Goal: Answer question/provide support: Share knowledge or assist other users

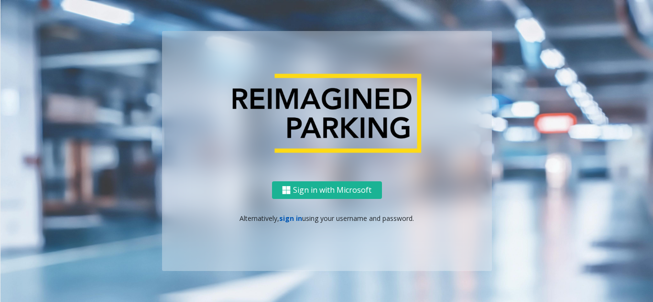
click at [284, 215] on link "sign in" at bounding box center [290, 218] width 23 height 9
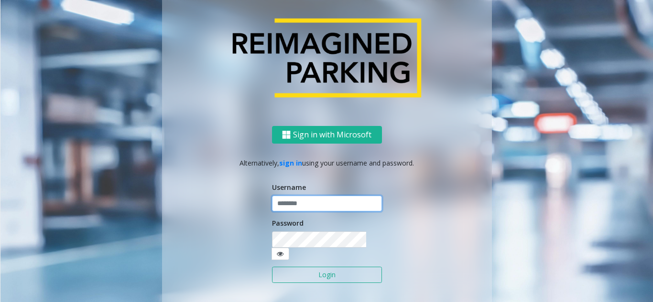
click at [293, 210] on input "text" at bounding box center [327, 204] width 110 height 16
type input "**********"
click at [301, 267] on button "Login" at bounding box center [327, 275] width 110 height 16
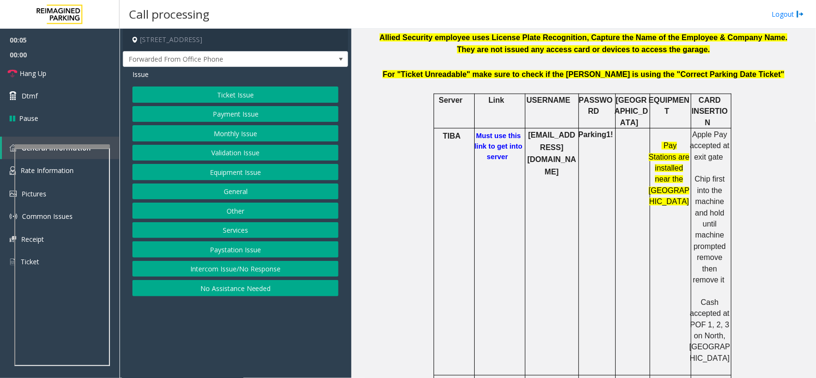
scroll to position [299, 0]
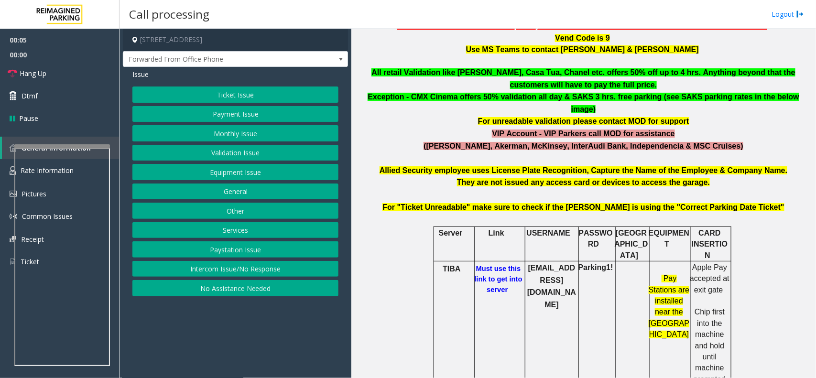
click at [247, 119] on button "Payment Issue" at bounding box center [235, 114] width 206 height 16
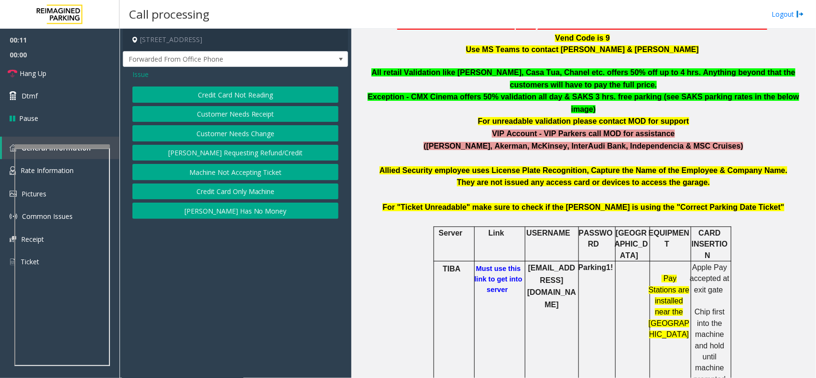
click at [251, 215] on button "[PERSON_NAME] Has No Money" at bounding box center [235, 211] width 206 height 16
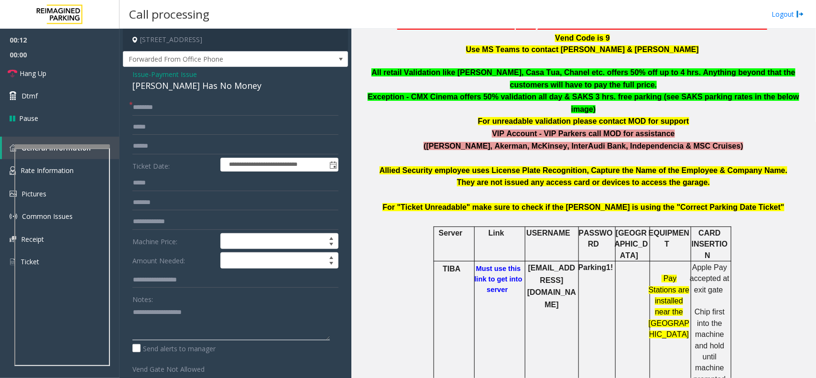
click at [175, 302] on textarea at bounding box center [230, 322] width 197 height 36
click at [197, 89] on div "[PERSON_NAME] Has No Money" at bounding box center [235, 85] width 206 height 13
copy div "[PERSON_NAME] Has No Money"
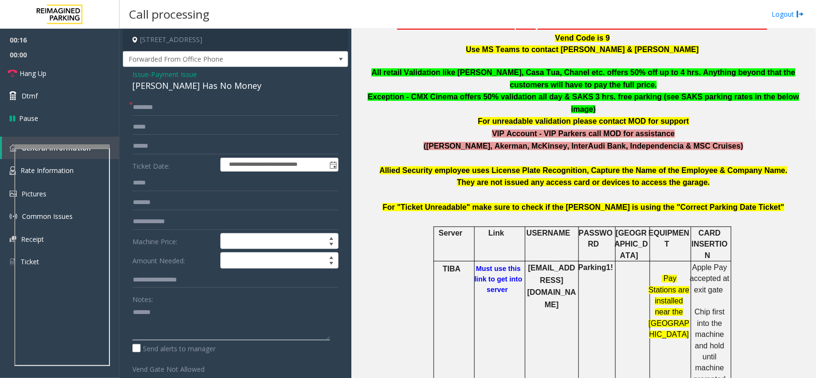
click at [183, 302] on textarea at bounding box center [230, 322] width 197 height 36
paste textarea "**********"
type textarea "**********"
click at [506, 263] on h6 "Must use this link to get into server" at bounding box center [499, 279] width 52 height 32
click at [501, 268] on b "Must use this link to get into server" at bounding box center [499, 279] width 48 height 29
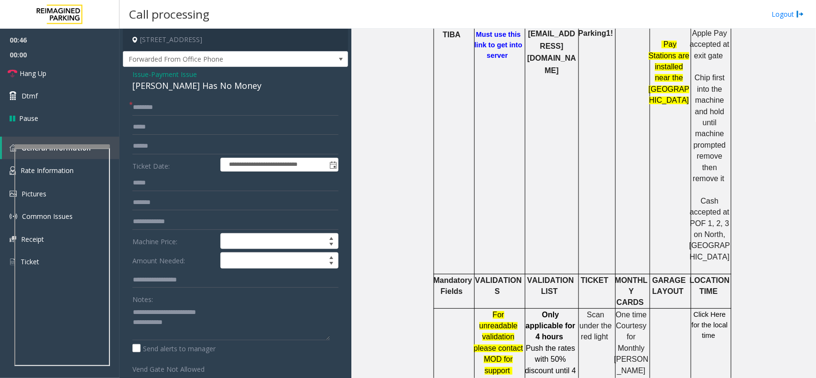
scroll to position [597, 0]
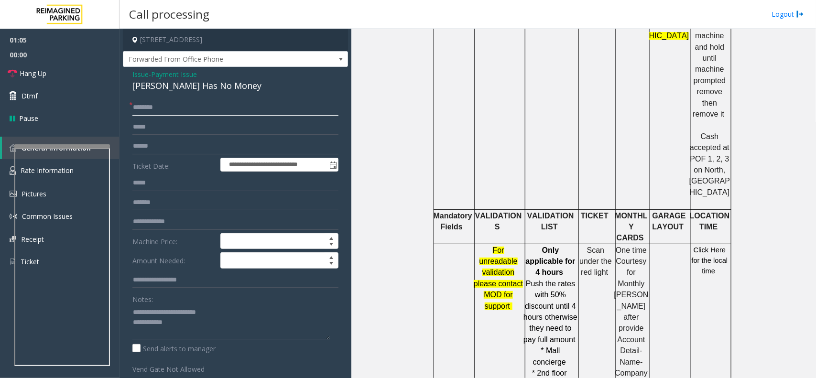
click at [153, 115] on input "text" at bounding box center [235, 107] width 206 height 16
type input "**"
click at [187, 302] on textarea at bounding box center [230, 322] width 197 height 36
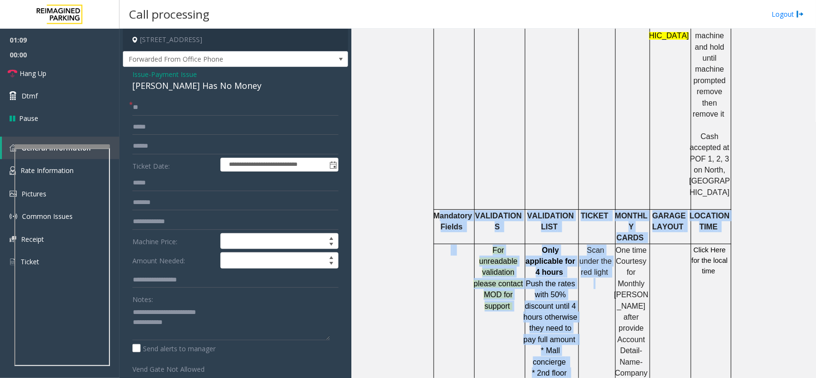
drag, startPoint x: 432, startPoint y: 158, endPoint x: 592, endPoint y: 290, distance: 206.7
click at [592, 290] on tbody "Server Link USERNAME PASSWORD PARIS EQUIPMENT CARD INSERTION TIBA Must use this…" at bounding box center [581, 311] width 297 height 766
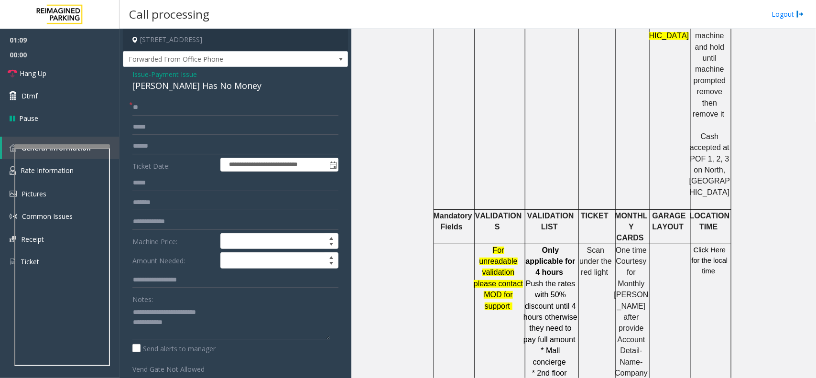
click at [607, 273] on td "Scan under the red light" at bounding box center [596, 384] width 37 height 281
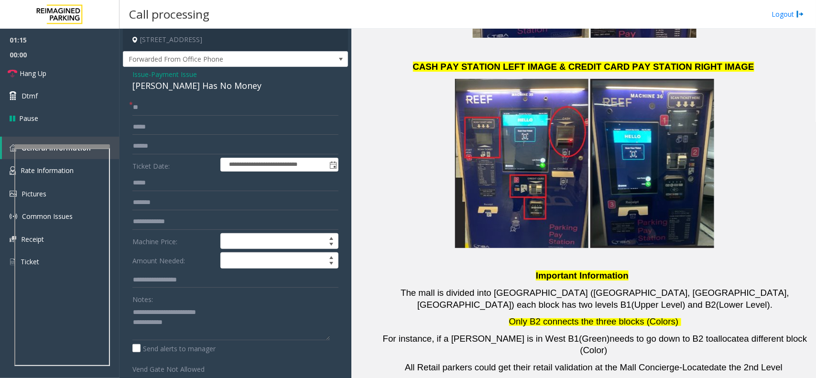
scroll to position [2024, 0]
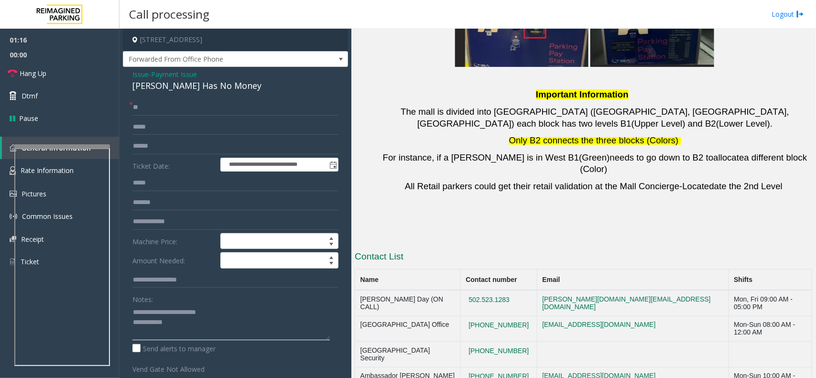
click at [190, 302] on textarea at bounding box center [230, 322] width 197 height 36
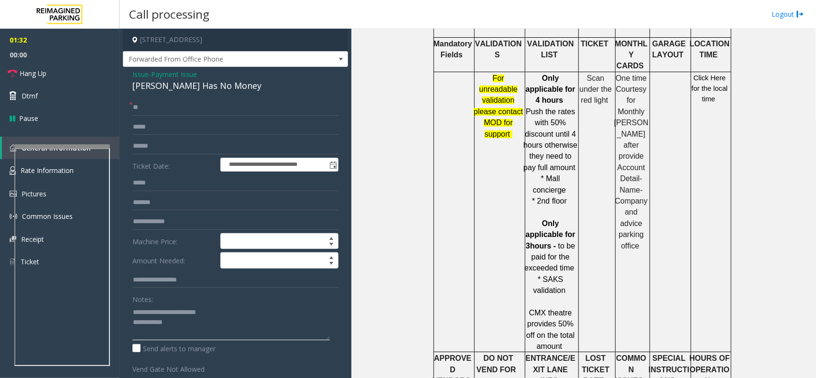
scroll to position [710, 0]
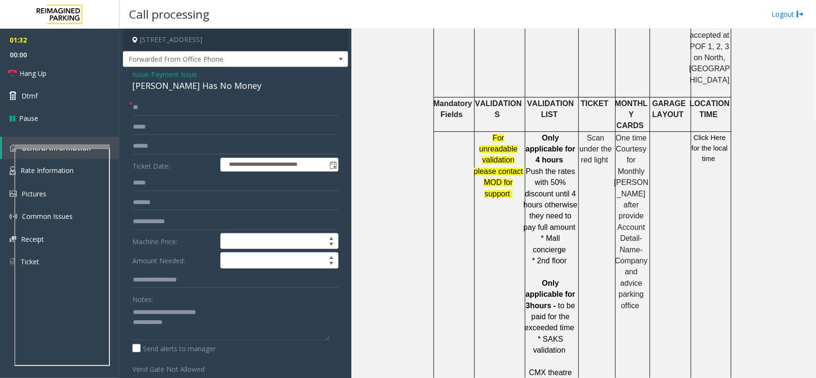
click at [652, 134] on span "Click Here for the local time" at bounding box center [709, 148] width 36 height 29
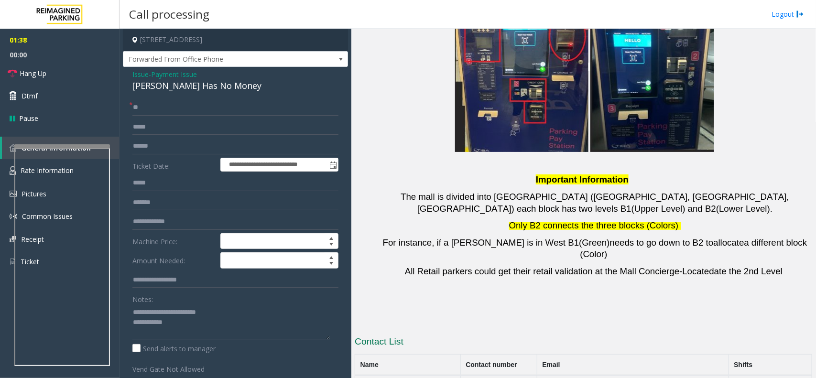
scroll to position [2024, 0]
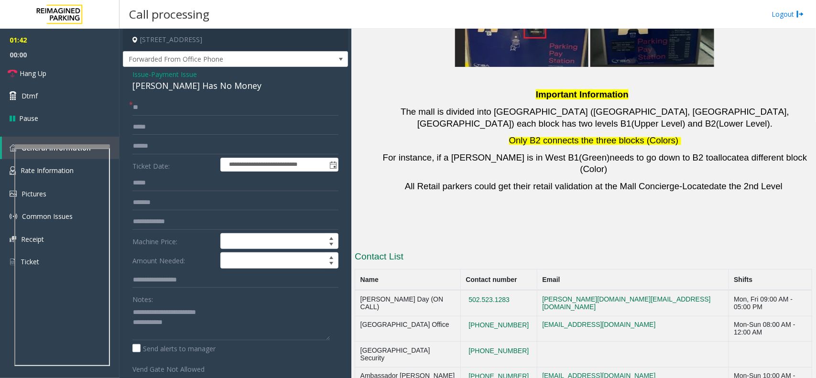
copy tr "[PHONE_NUMBER]"
drag, startPoint x: 516, startPoint y: 202, endPoint x: 461, endPoint y: 204, distance: 55.0
click at [461, 302] on tr "[GEOGRAPHIC_DATA] Office [PHONE_NUMBER] [EMAIL_ADDRESS][DOMAIN_NAME] Mon-Sun 08…" at bounding box center [583, 329] width 457 height 26
click at [194, 302] on textarea at bounding box center [230, 322] width 197 height 36
copy tr "[PHONE_NUMBER]"
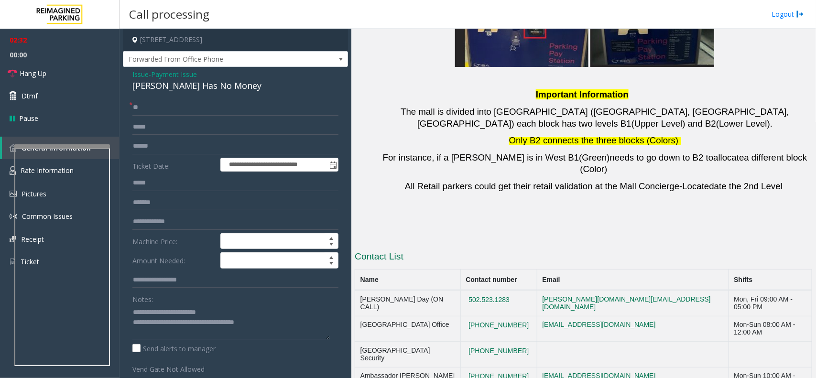
drag, startPoint x: 520, startPoint y: 216, endPoint x: 462, endPoint y: 229, distance: 59.3
click at [462, 302] on tr "[GEOGRAPHIC_DATA] Security [PHONE_NUMBER]" at bounding box center [583, 355] width 457 height 26
click at [273, 302] on textarea at bounding box center [230, 322] width 197 height 36
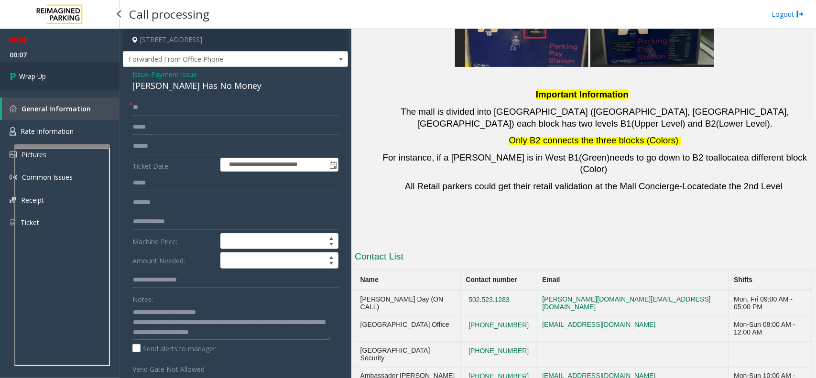
type textarea "**********"
click at [62, 66] on link "Wrap Up" at bounding box center [59, 76] width 119 height 28
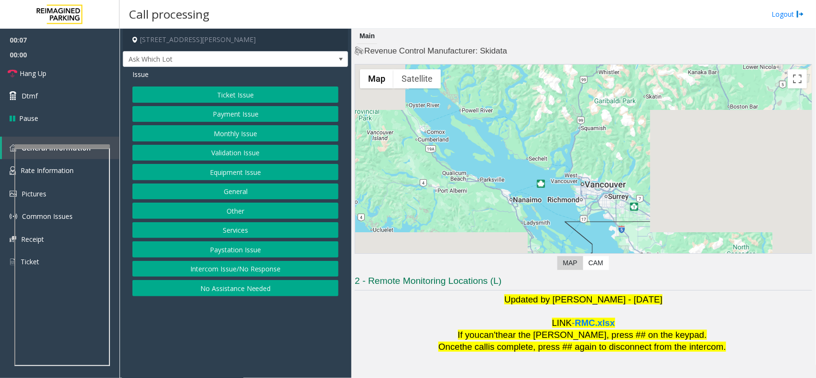
scroll to position [79, 0]
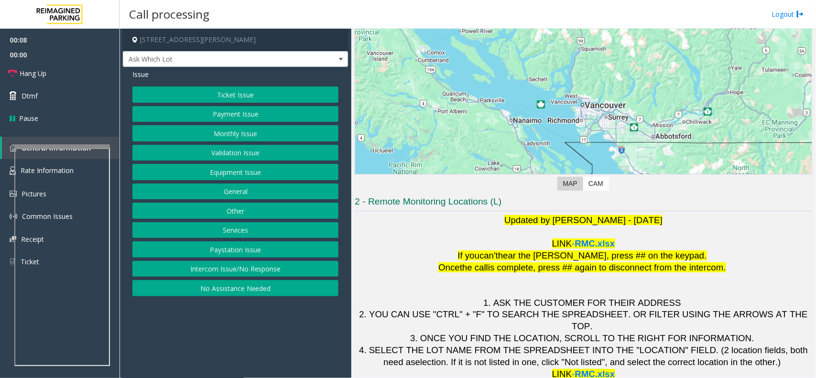
click at [215, 277] on button "Intercom Issue/No Response" at bounding box center [235, 269] width 206 height 16
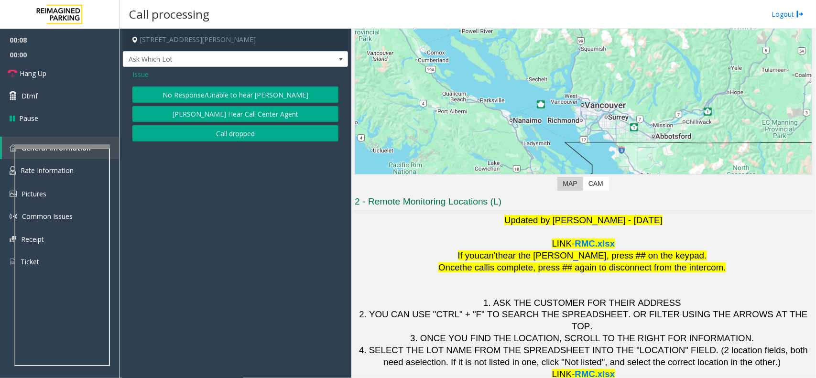
click at [216, 276] on app-call-processing-form "[STREET_ADDRESS][PERSON_NAME] Ask Which Lot Issue No Response/Unable to hear [P…" at bounding box center [235, 203] width 232 height 349
click at [224, 95] on button "No Response/Unable to hear [PERSON_NAME]" at bounding box center [235, 94] width 206 height 16
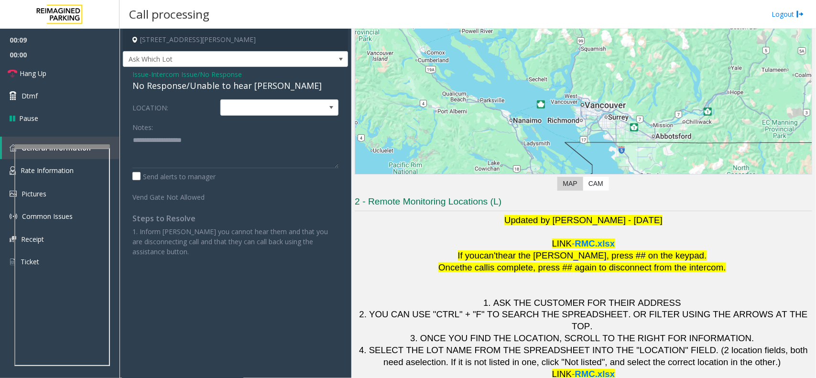
click at [224, 93] on div "Issue - Intercom Issue/No Response No Response/Unable to hear [PERSON_NAME] LOC…" at bounding box center [235, 166] width 225 height 199
click at [226, 89] on div "No Response/Unable to hear [PERSON_NAME]" at bounding box center [235, 85] width 206 height 13
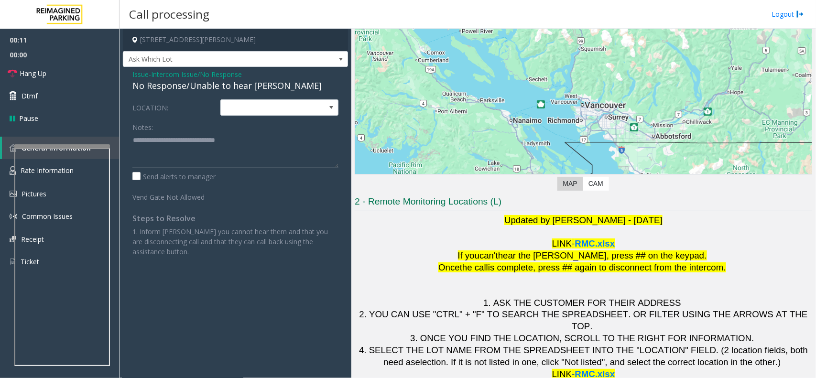
click at [261, 140] on textarea at bounding box center [235, 150] width 206 height 36
type textarea "**********"
click at [91, 67] on link "Hang Up" at bounding box center [59, 73] width 119 height 22
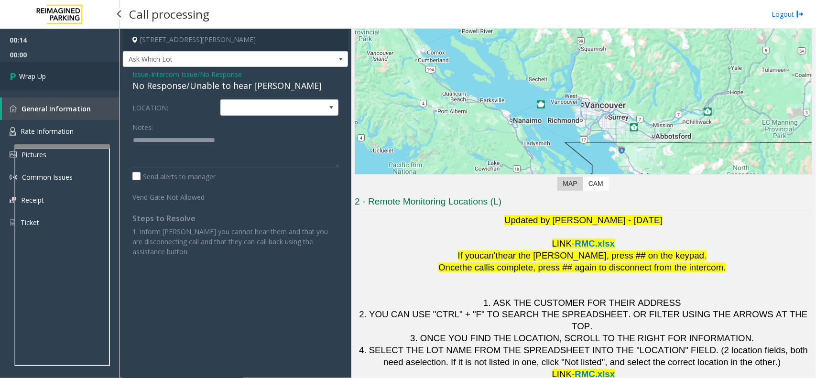
click at [91, 67] on link "Wrap Up" at bounding box center [59, 76] width 119 height 28
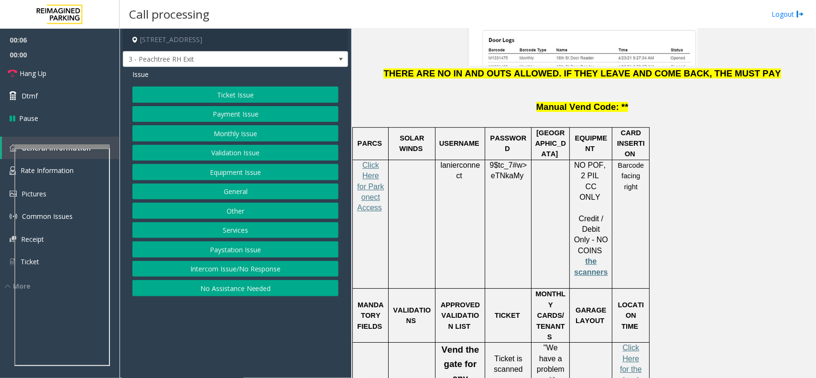
scroll to position [1374, 0]
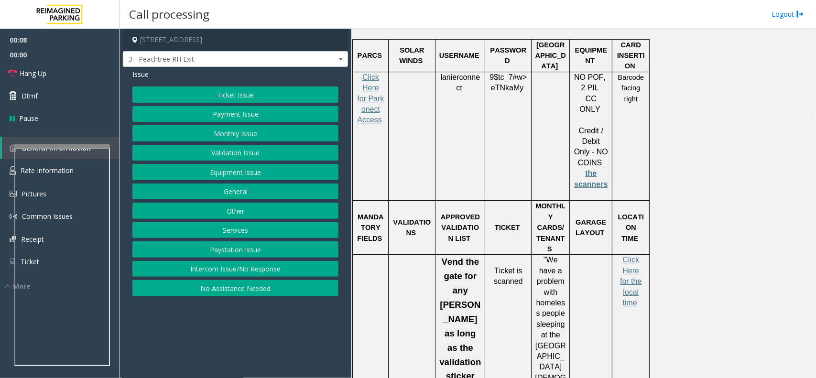
drag, startPoint x: 493, startPoint y: 161, endPoint x: 521, endPoint y: 194, distance: 43.1
drag, startPoint x: 522, startPoint y: 177, endPoint x: 494, endPoint y: 156, distance: 35.5
click at [494, 255] on p "Ticket is scanned" at bounding box center [507, 271] width 39 height 32
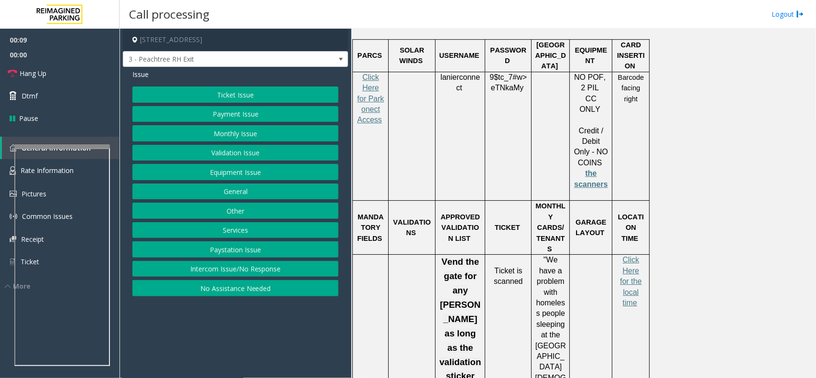
click at [494, 255] on p "Ticket is scanned" at bounding box center [507, 271] width 39 height 32
drag, startPoint x: 494, startPoint y: 156, endPoint x: 519, endPoint y: 182, distance: 36.2
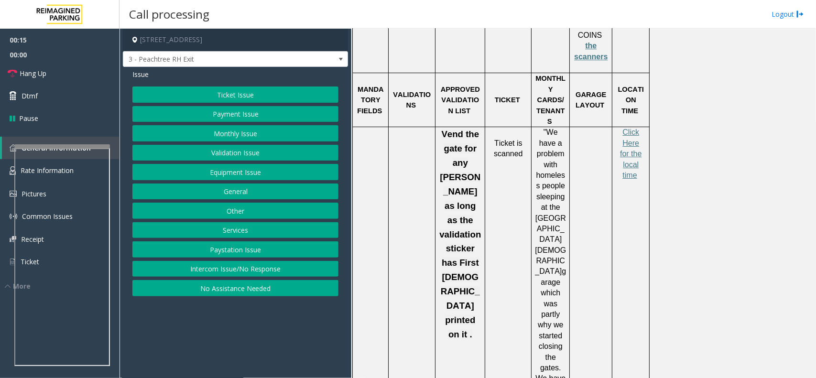
scroll to position [1314, 0]
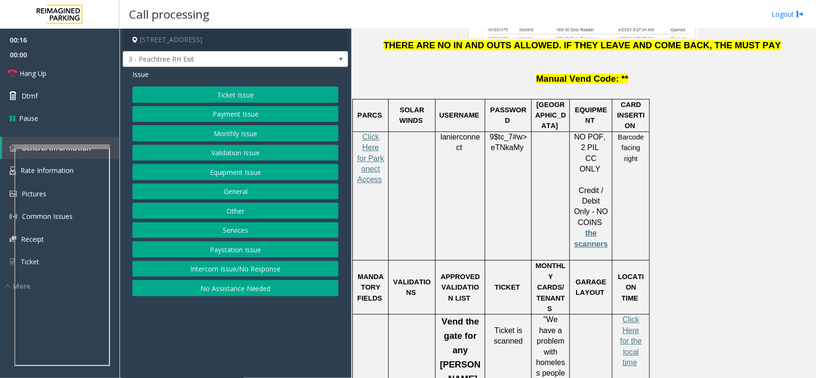
click at [244, 179] on button "Equipment Issue" at bounding box center [235, 172] width 206 height 16
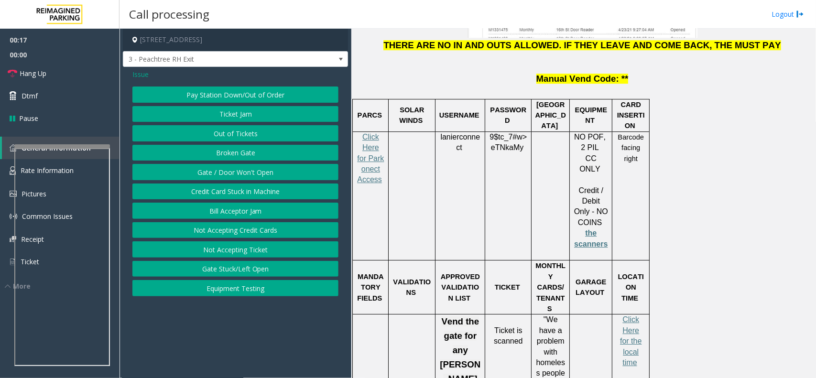
click at [244, 175] on button "Gate / Door Won't Open" at bounding box center [235, 172] width 206 height 16
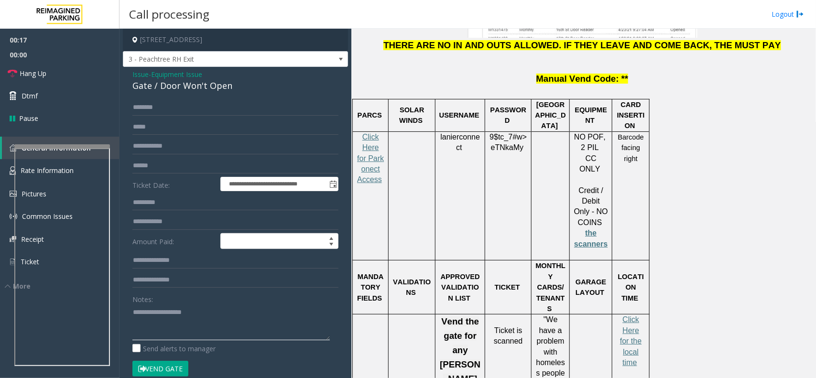
click at [205, 302] on textarea at bounding box center [230, 322] width 197 height 36
type textarea "******"
click at [208, 92] on div "Gate / Door Won't Open" at bounding box center [235, 85] width 206 height 13
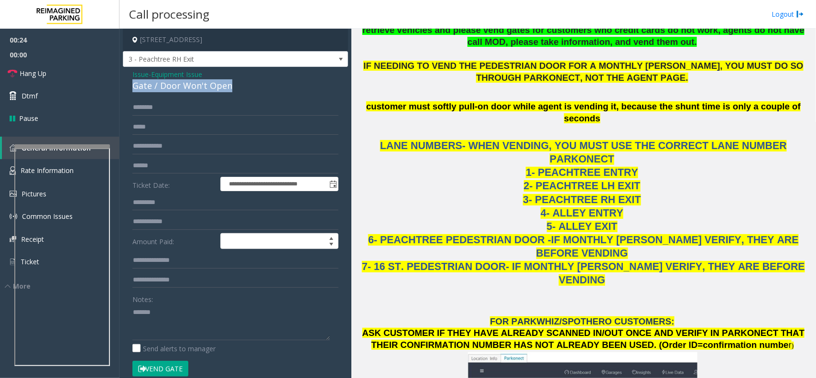
scroll to position [597, 0]
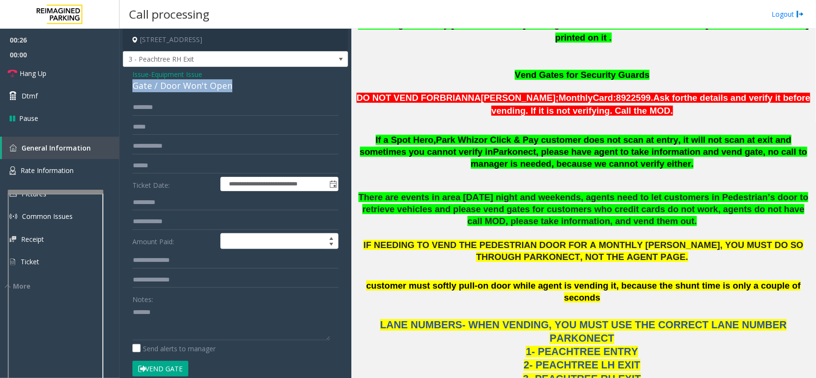
click at [90, 199] on div at bounding box center [56, 302] width 96 height 224
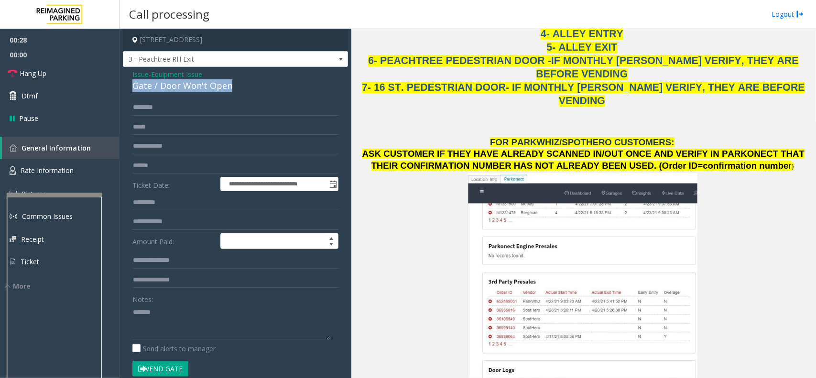
scroll to position [1314, 0]
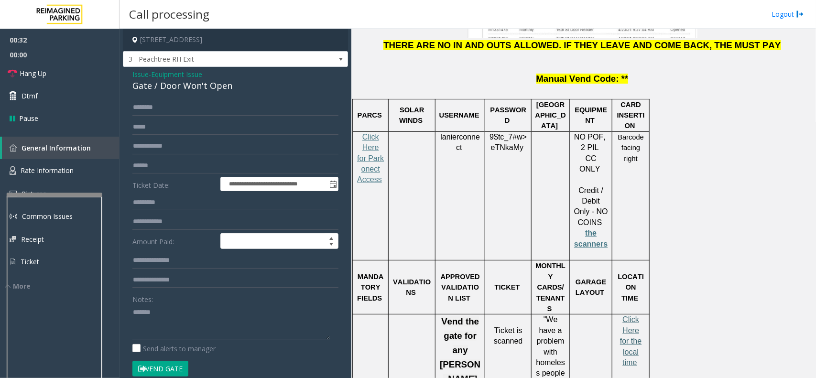
click at [626, 302] on span "Click Here for the local time" at bounding box center [631, 340] width 22 height 51
click at [377, 133] on span "Click Here for Parkonect Access" at bounding box center [370, 158] width 27 height 51
click at [76, 171] on link "Rate Information" at bounding box center [59, 170] width 119 height 23
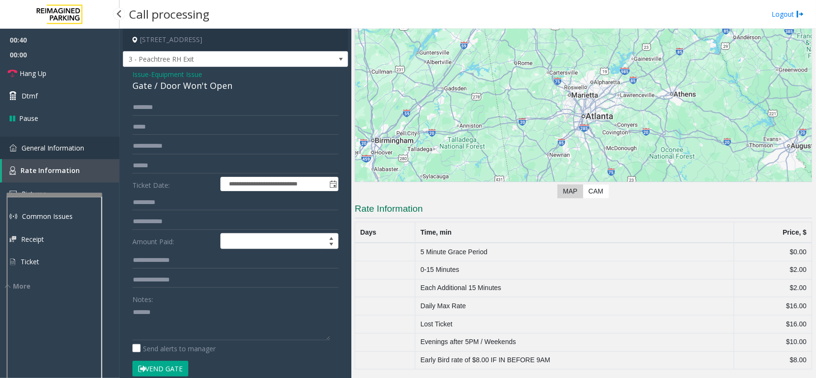
click at [63, 146] on span "General Information" at bounding box center [53, 147] width 63 height 9
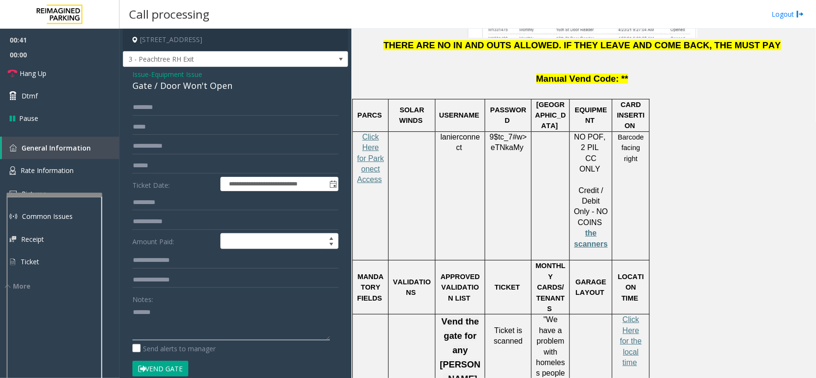
click at [188, 302] on textarea at bounding box center [230, 322] width 197 height 36
click at [137, 73] on span "Issue" at bounding box center [140, 74] width 16 height 10
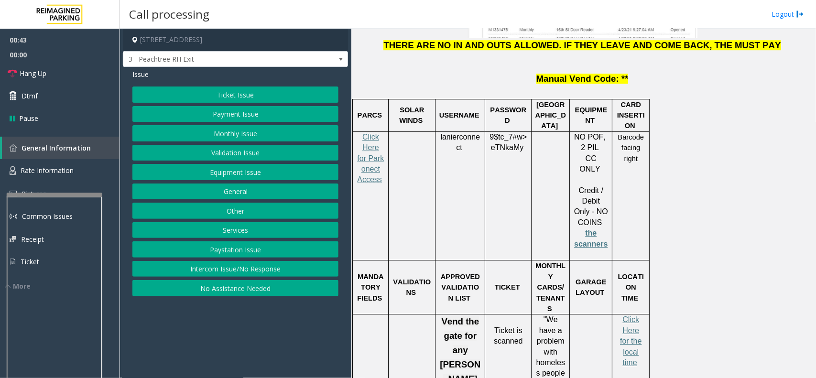
click at [247, 173] on button "Equipment Issue" at bounding box center [235, 172] width 206 height 16
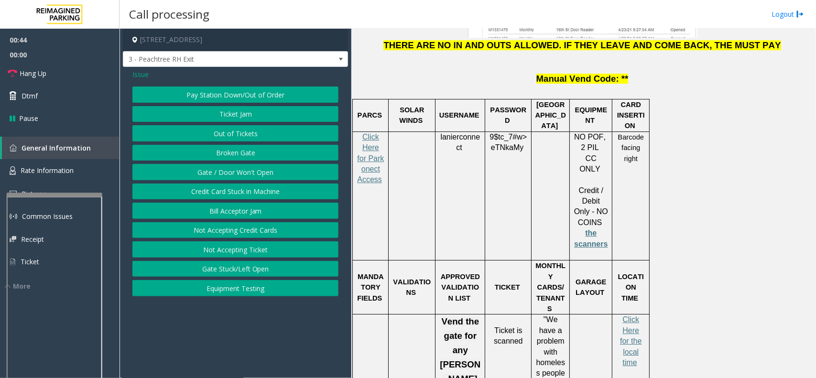
click at [247, 173] on button "Gate / Door Won't Open" at bounding box center [235, 172] width 206 height 16
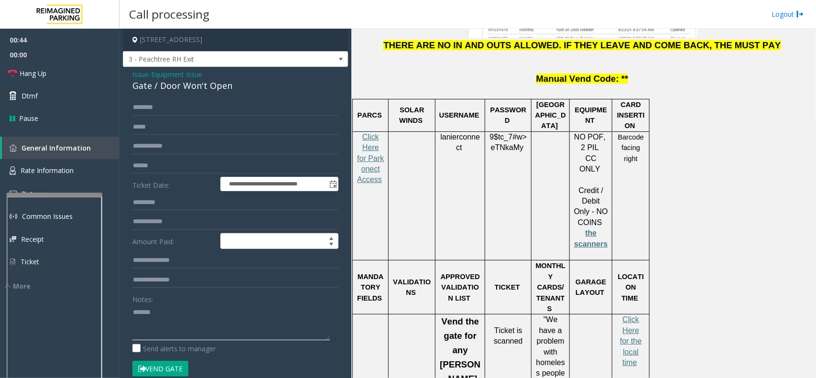
click at [176, 302] on textarea at bounding box center [230, 322] width 197 height 36
type textarea "**********"
click at [188, 164] on input "text" at bounding box center [235, 166] width 206 height 16
click at [482, 132] on div "lanierconnect" at bounding box center [459, 143] width 49 height 22
click at [462, 132] on p "lanierconnect" at bounding box center [460, 143] width 43 height 22
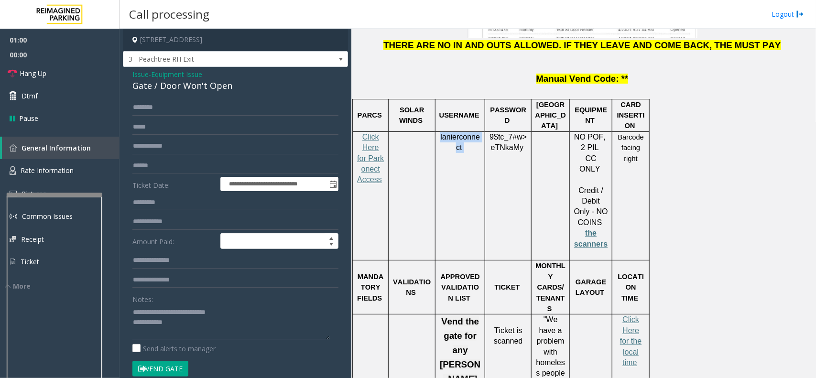
click at [462, 132] on p "lanierconnect" at bounding box center [460, 143] width 43 height 22
copy p "lanierconnect"
click at [510, 143] on span "eTNkaMy" at bounding box center [507, 147] width 32 height 9
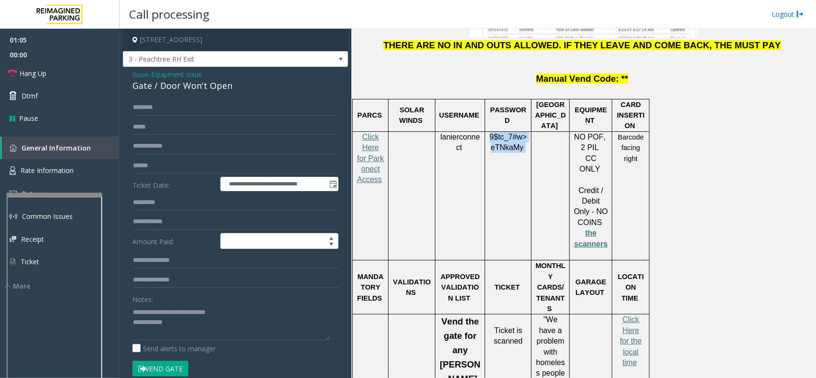
copy p "9$tc_7#w> eTNkaMy"
click at [218, 162] on input "text" at bounding box center [235, 166] width 206 height 16
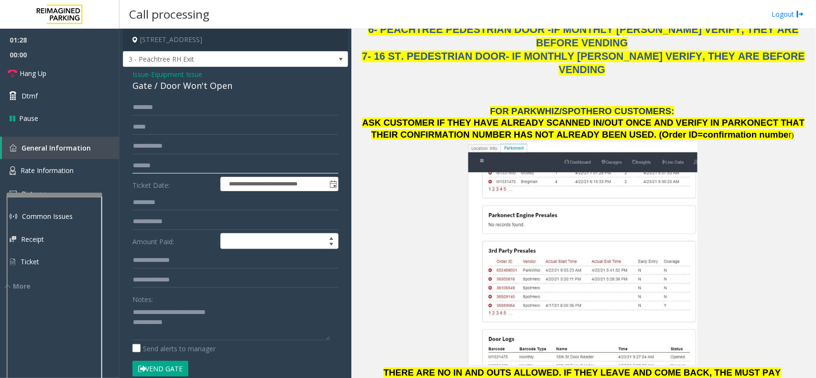
scroll to position [1195, 0]
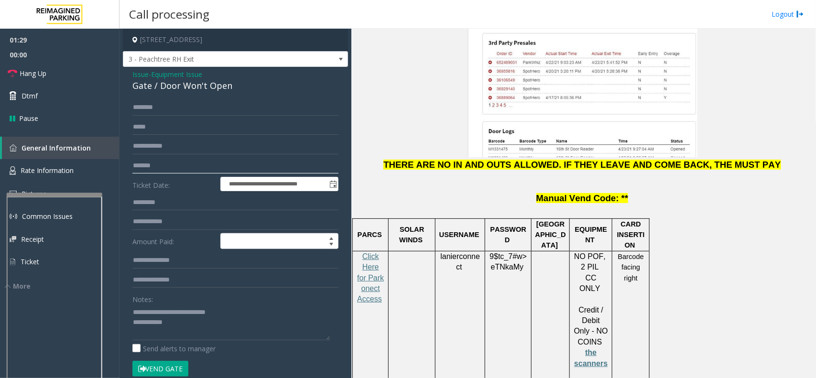
type input "*******"
click at [73, 171] on span "Rate Information" at bounding box center [47, 170] width 53 height 9
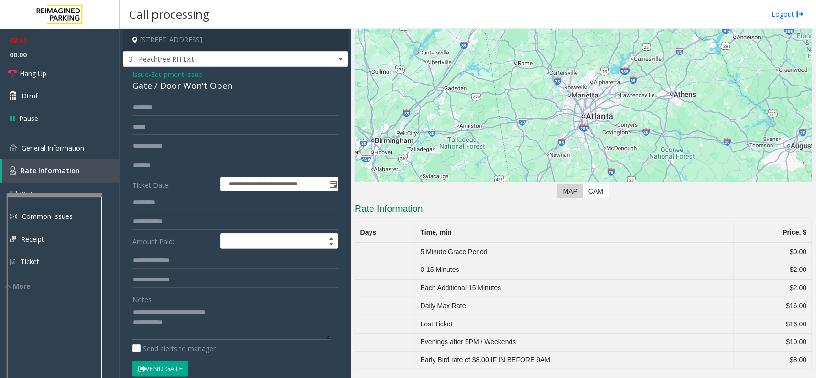
click at [198, 302] on textarea at bounding box center [230, 322] width 197 height 36
click at [193, 302] on textarea at bounding box center [230, 322] width 197 height 36
click at [164, 302] on button "Vend Gate" at bounding box center [160, 369] width 56 height 16
click at [92, 150] on link "General Information" at bounding box center [59, 148] width 119 height 22
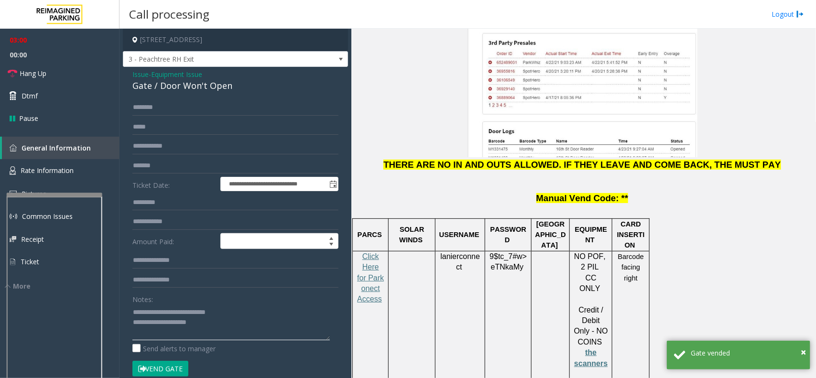
click at [219, 302] on textarea at bounding box center [230, 322] width 197 height 36
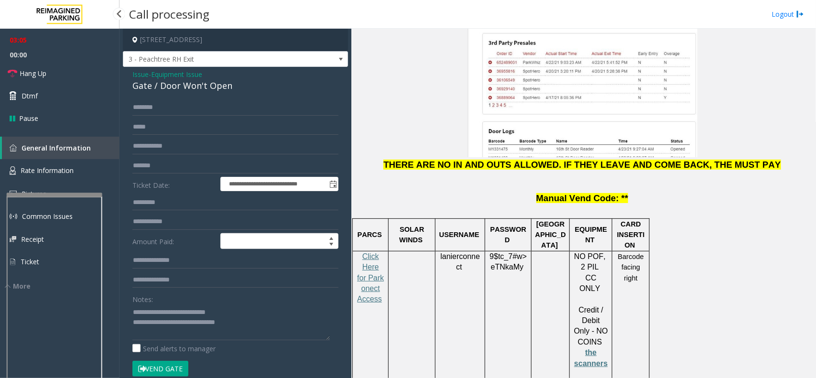
click at [77, 55] on span "00:00" at bounding box center [59, 54] width 119 height 15
click at [76, 65] on link "Hang Up" at bounding box center [59, 73] width 119 height 22
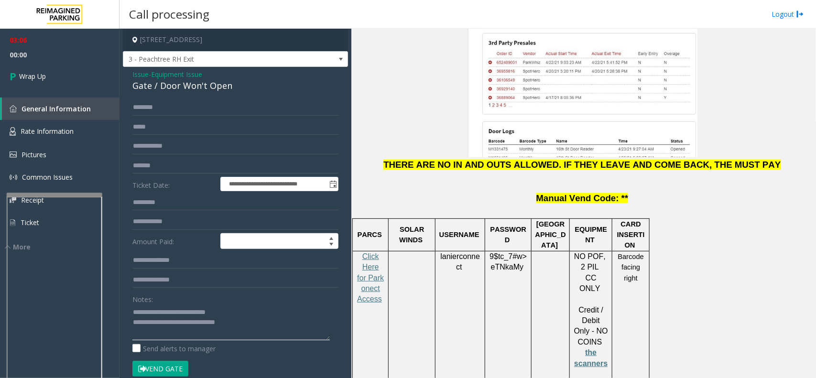
click at [262, 302] on textarea at bounding box center [230, 322] width 197 height 36
type textarea "**********"
click at [49, 82] on link "Wrap Up" at bounding box center [59, 76] width 119 height 28
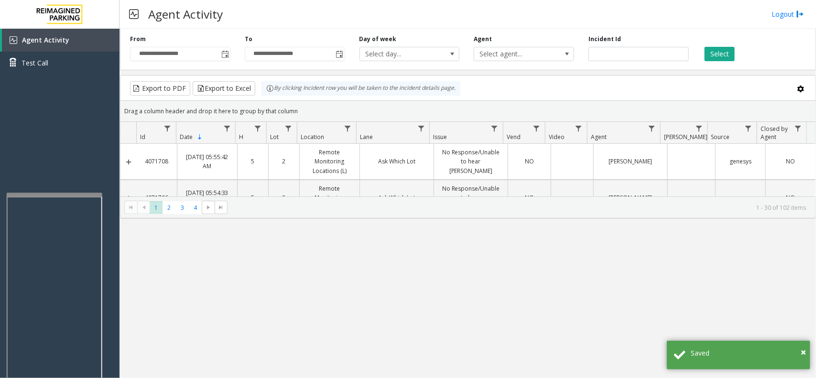
click at [62, 196] on iframe at bounding box center [55, 305] width 96 height 218
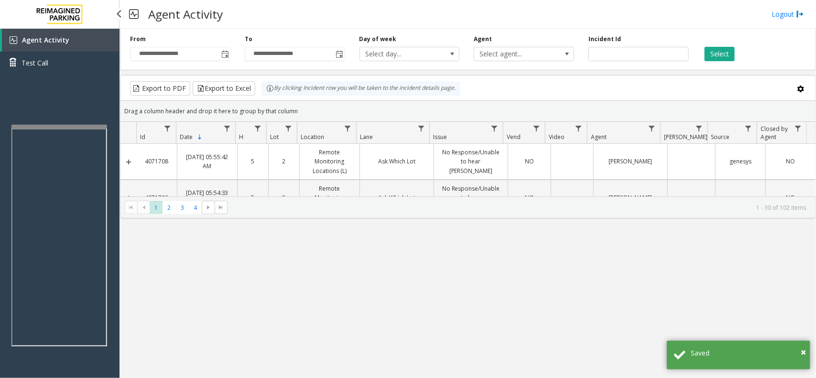
click at [69, 122] on app-root "**********" at bounding box center [408, 189] width 816 height 378
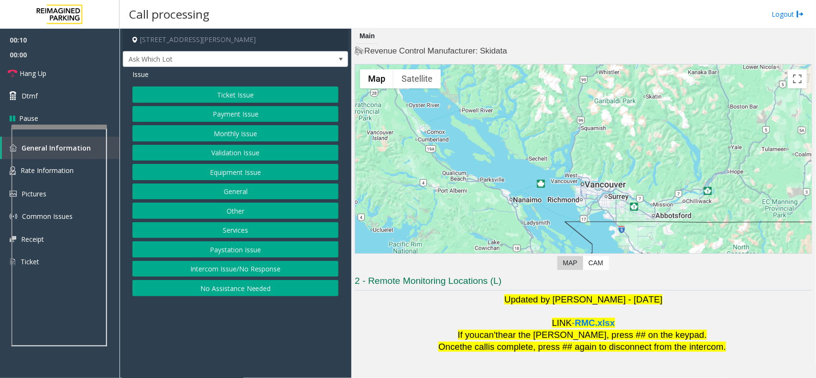
drag, startPoint x: 294, startPoint y: 268, endPoint x: 269, endPoint y: 217, distance: 56.4
click at [294, 268] on button "Intercom Issue/No Response" at bounding box center [235, 269] width 206 height 16
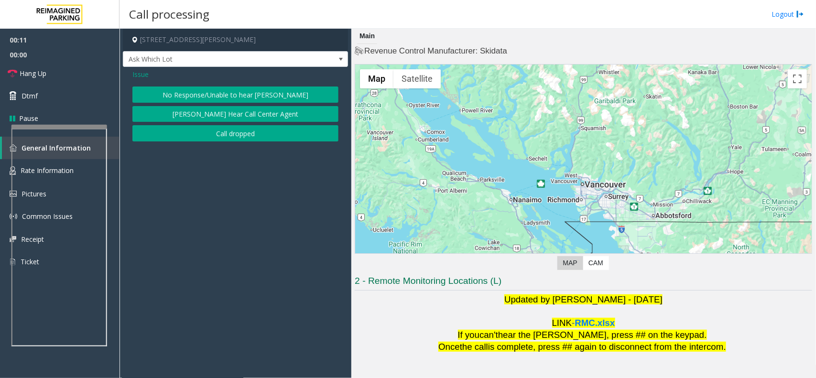
click at [241, 99] on button "No Response/Unable to hear [PERSON_NAME]" at bounding box center [235, 94] width 206 height 16
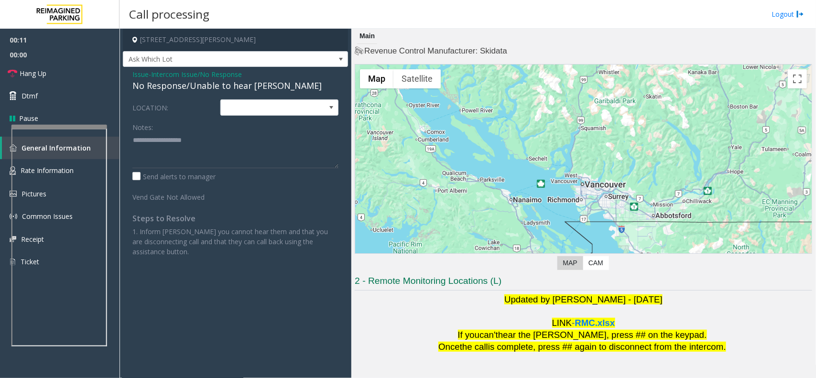
click at [244, 90] on div "No Response/Unable to hear [PERSON_NAME]" at bounding box center [235, 85] width 206 height 13
click at [274, 137] on textarea at bounding box center [235, 150] width 206 height 36
type textarea "**********"
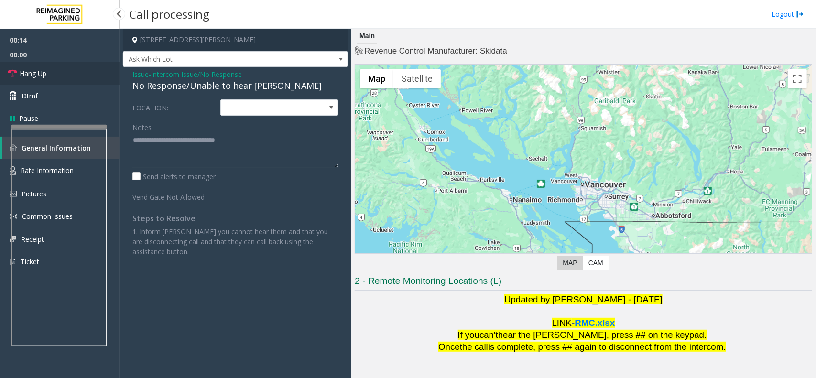
click at [47, 70] on link "Hang Up" at bounding box center [59, 73] width 119 height 22
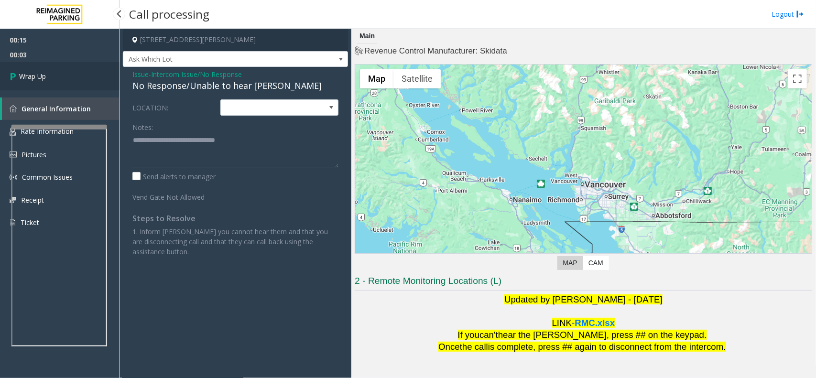
click at [65, 73] on link "Wrap Up" at bounding box center [59, 76] width 119 height 28
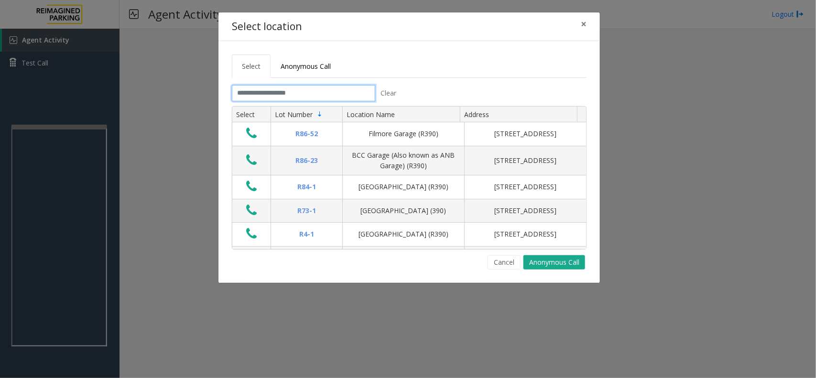
click at [238, 99] on input "text" at bounding box center [303, 93] width 143 height 16
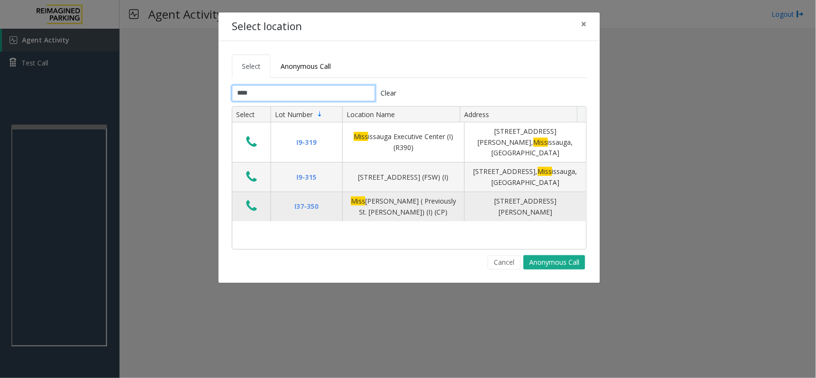
type input "****"
click at [248, 199] on icon "Data table" at bounding box center [251, 205] width 11 height 13
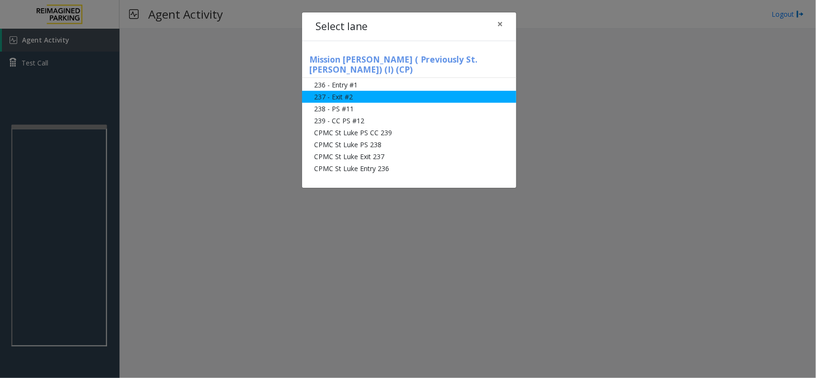
click at [400, 91] on li "237 - Exit #2" at bounding box center [409, 97] width 214 height 12
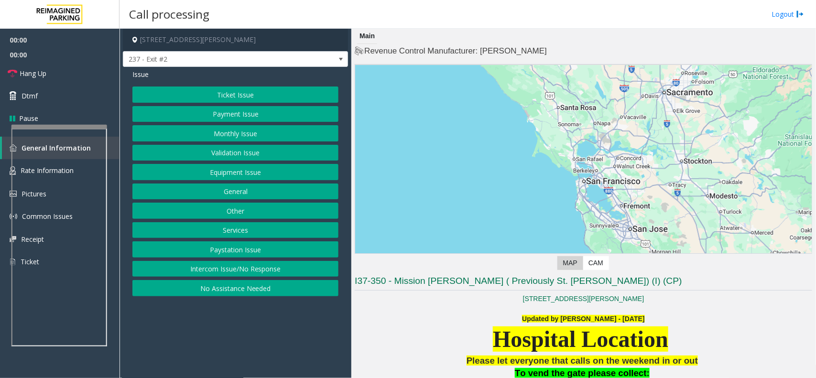
scroll to position [239, 0]
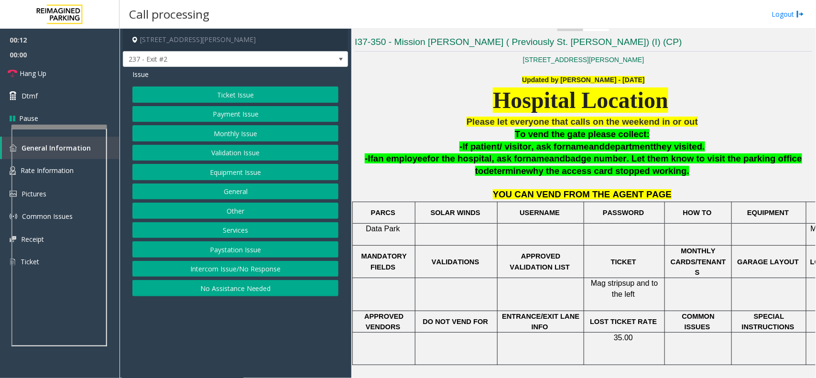
click at [262, 135] on button "Monthly Issue" at bounding box center [235, 133] width 206 height 16
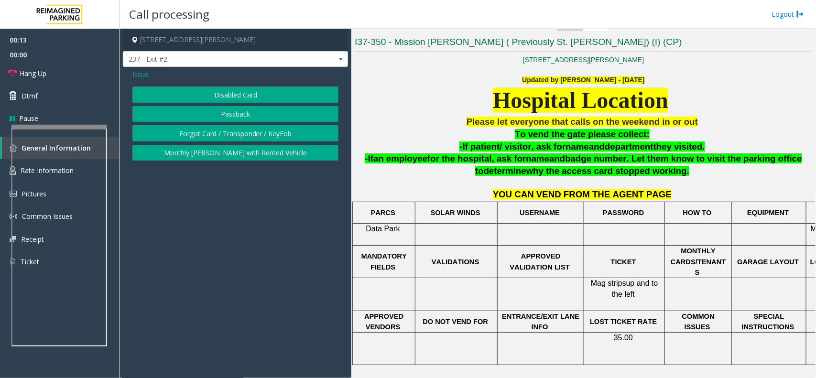
click at [255, 95] on button "Disabled Card" at bounding box center [235, 94] width 206 height 16
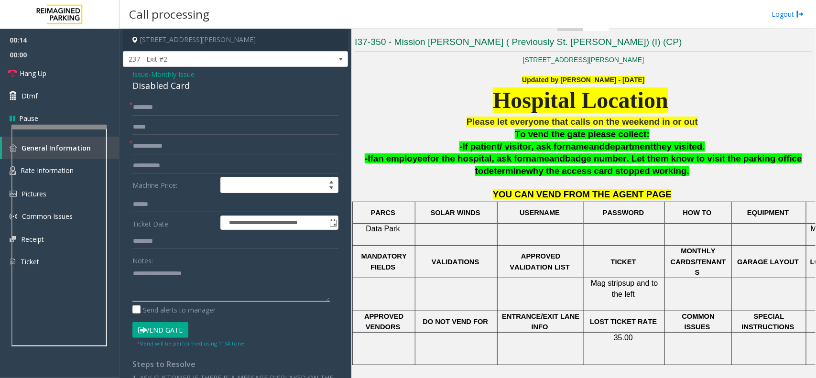
click at [195, 278] on textarea at bounding box center [230, 284] width 197 height 36
click at [158, 90] on div "Disabled Card" at bounding box center [235, 85] width 206 height 13
copy div "Disabled Card"
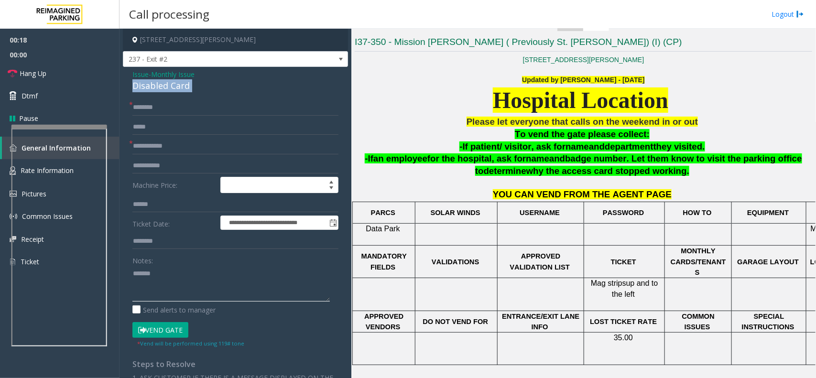
click at [191, 276] on textarea at bounding box center [230, 284] width 197 height 36
paste textarea "**********"
type textarea "**********"
click at [159, 140] on input "text" at bounding box center [235, 146] width 206 height 16
type input "*********"
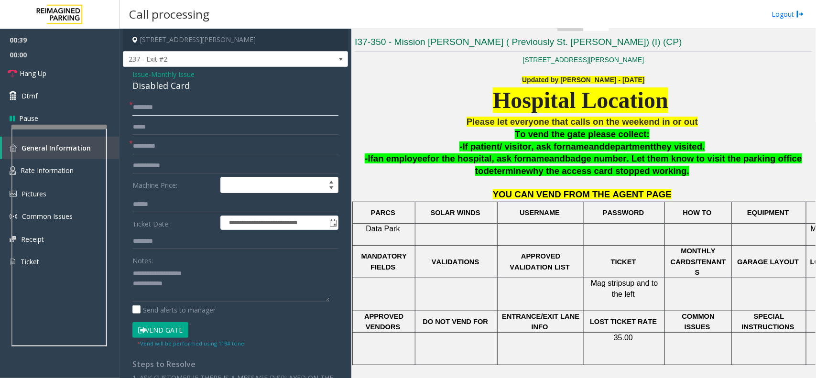
click at [171, 104] on input "text" at bounding box center [235, 107] width 206 height 16
drag, startPoint x: 152, startPoint y: 109, endPoint x: 312, endPoint y: 96, distance: 160.6
click at [312, 95] on div "**********" at bounding box center [235, 325] width 225 height 516
click at [191, 295] on textarea at bounding box center [230, 284] width 197 height 36
click at [174, 111] on input "******" at bounding box center [235, 107] width 206 height 16
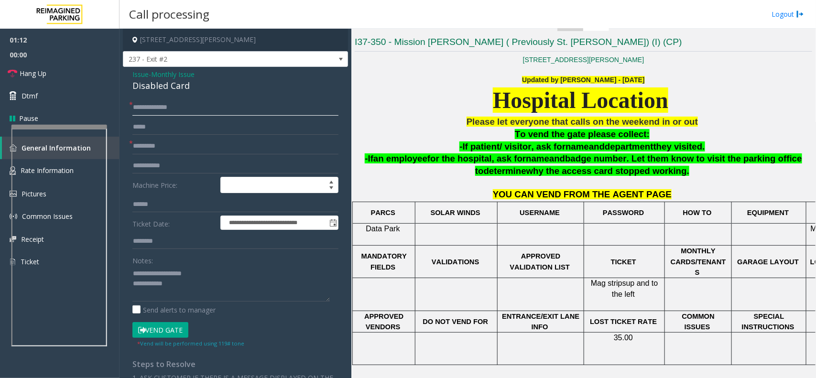
drag, startPoint x: 158, startPoint y: 109, endPoint x: 124, endPoint y: 111, distance: 33.5
click at [124, 111] on div "**********" at bounding box center [235, 325] width 225 height 516
click at [176, 111] on input "******" at bounding box center [235, 107] width 206 height 16
type input "******"
click at [189, 288] on textarea at bounding box center [230, 284] width 197 height 36
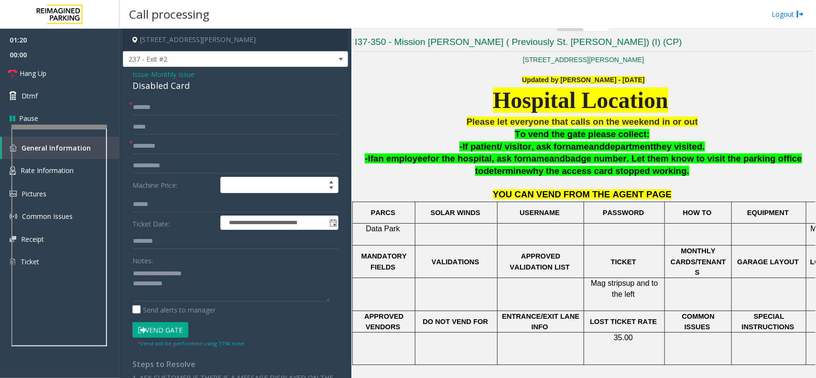
click at [174, 302] on button "Vend Gate" at bounding box center [160, 330] width 56 height 16
click at [197, 289] on textarea at bounding box center [230, 284] width 197 height 36
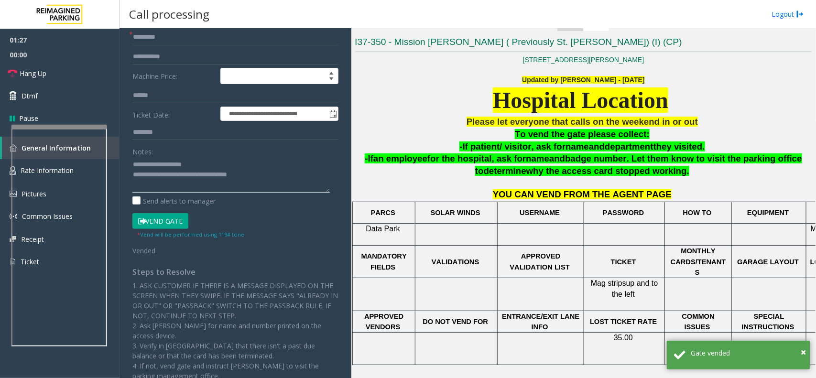
scroll to position [0, 0]
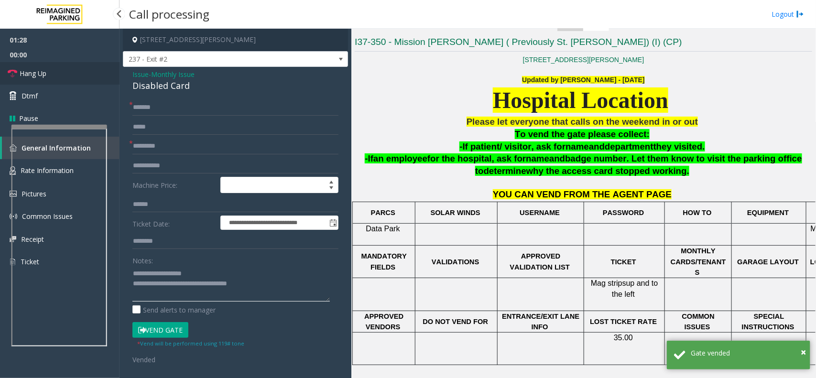
type textarea "**********"
click at [88, 74] on link "Hang Up" at bounding box center [59, 73] width 119 height 22
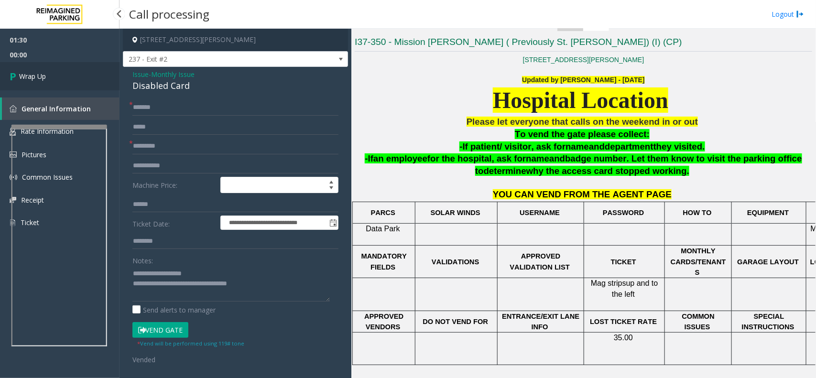
click at [88, 74] on link "Wrap Up" at bounding box center [59, 76] width 119 height 28
